Goal: Information Seeking & Learning: Learn about a topic

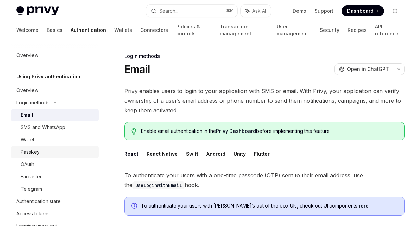
click at [31, 151] on div "Passkey" at bounding box center [30, 152] width 19 height 8
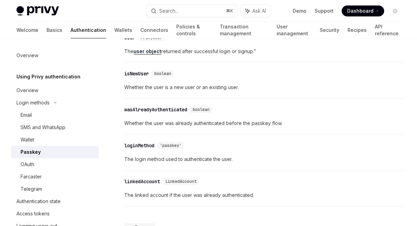
scroll to position [947, 0]
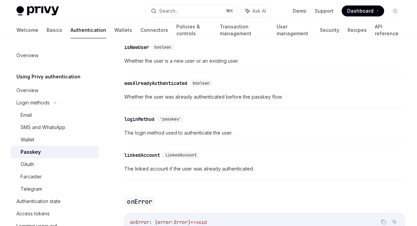
type textarea "*"
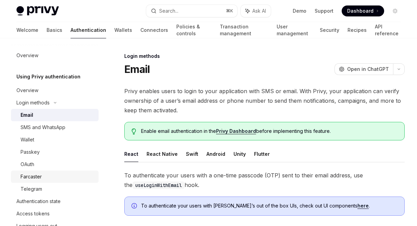
scroll to position [27, 0]
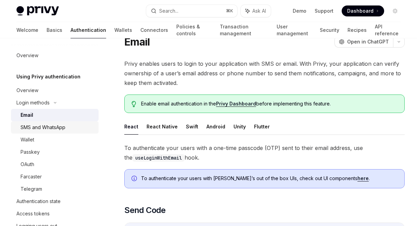
click at [38, 126] on div "SMS and WhatsApp" at bounding box center [43, 127] width 45 height 8
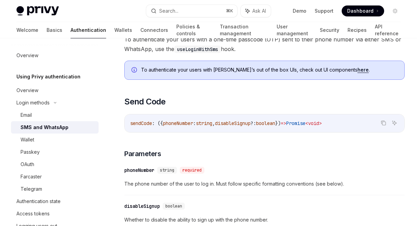
scroll to position [298, 0]
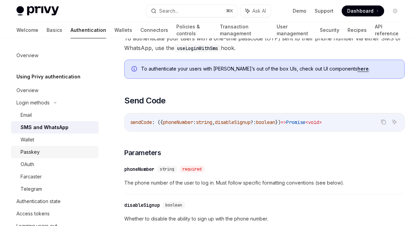
click at [33, 153] on div "Passkey" at bounding box center [30, 152] width 19 height 8
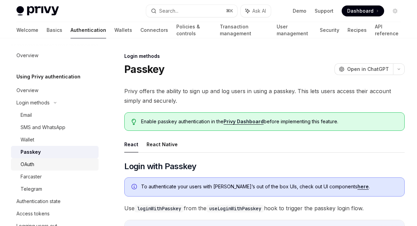
click at [29, 164] on div "OAuth" at bounding box center [28, 164] width 14 height 8
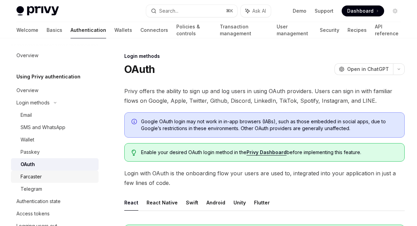
click at [38, 175] on div "Farcaster" at bounding box center [31, 177] width 21 height 8
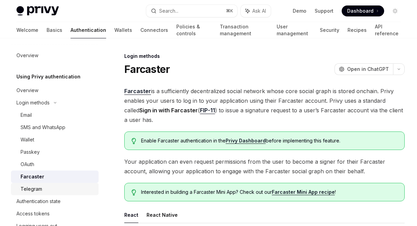
click at [40, 190] on div "Telegram" at bounding box center [32, 189] width 22 height 8
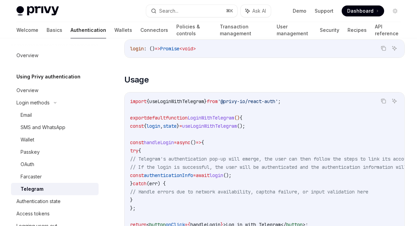
scroll to position [239, 0]
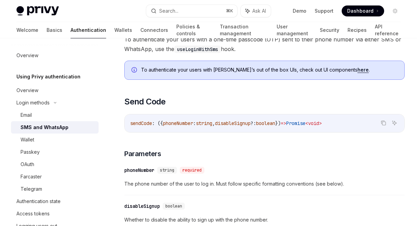
type textarea "*"
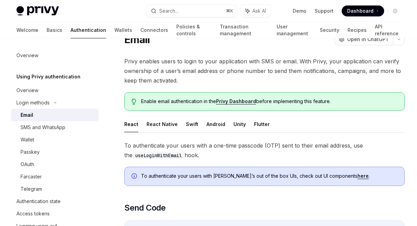
scroll to position [27, 0]
